Goal: Check status: Check status

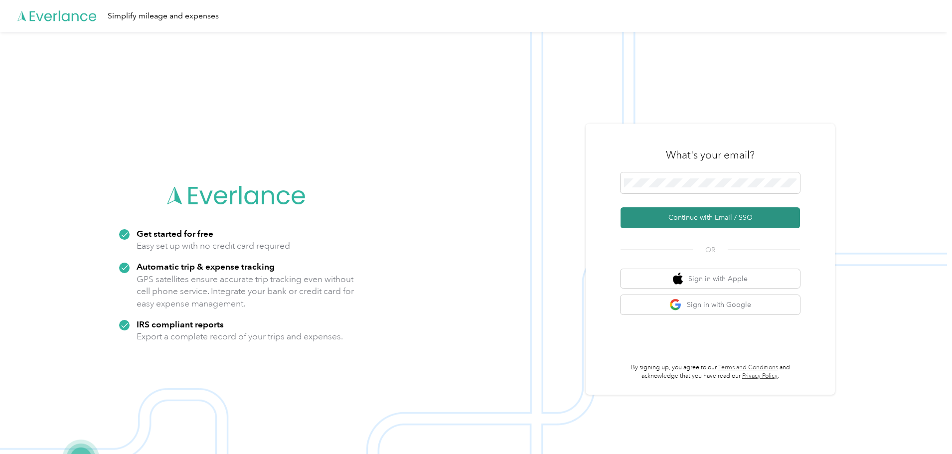
click at [702, 220] on button "Continue with Email / SSO" at bounding box center [710, 217] width 179 height 21
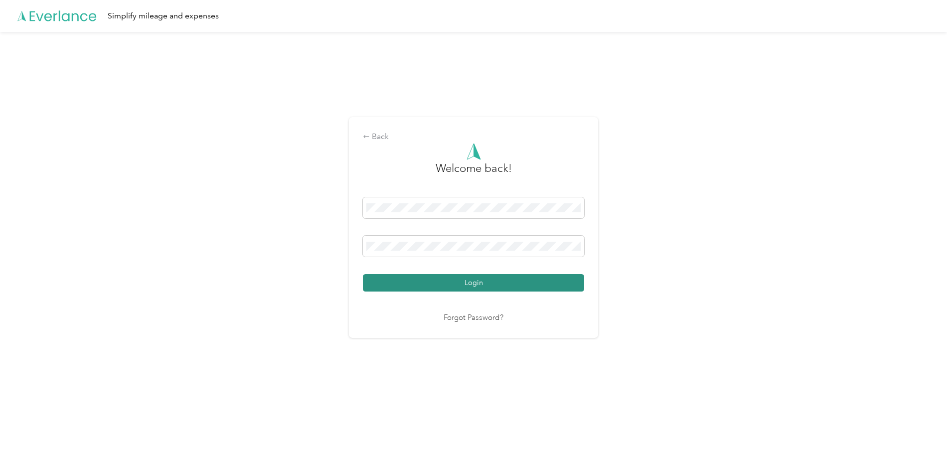
click at [423, 282] on button "Login" at bounding box center [473, 282] width 221 height 17
